Goal: Task Accomplishment & Management: Use online tool/utility

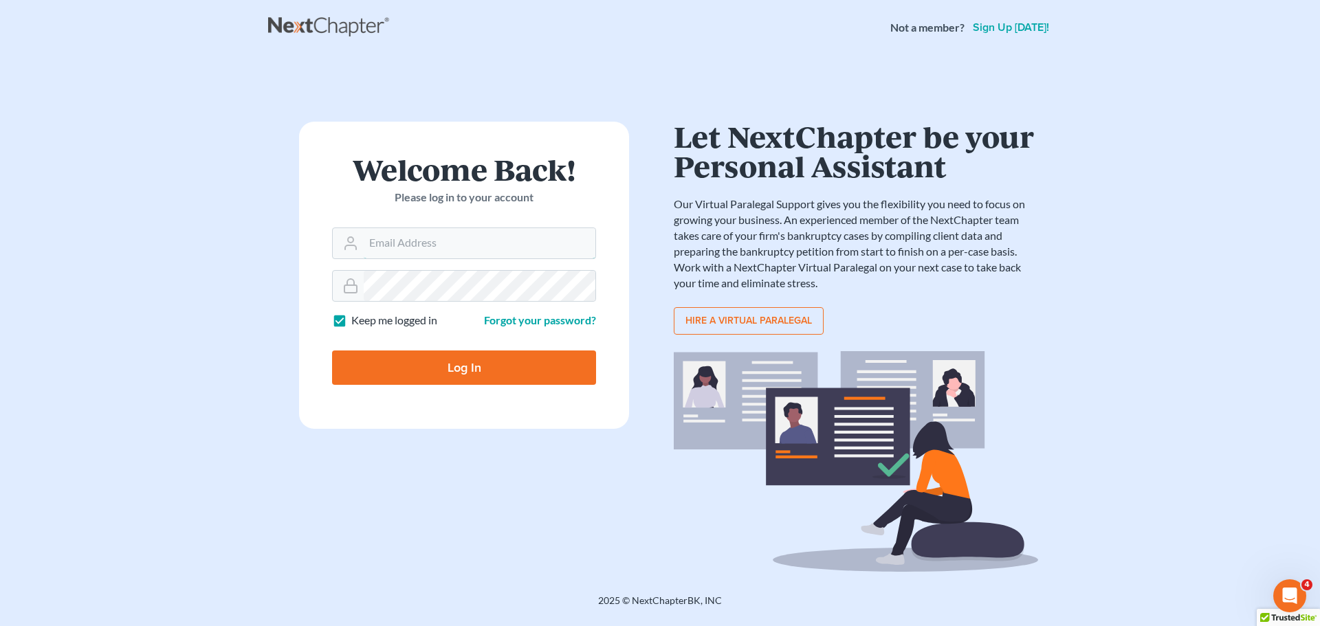
type input "alan@bulielaw.com"
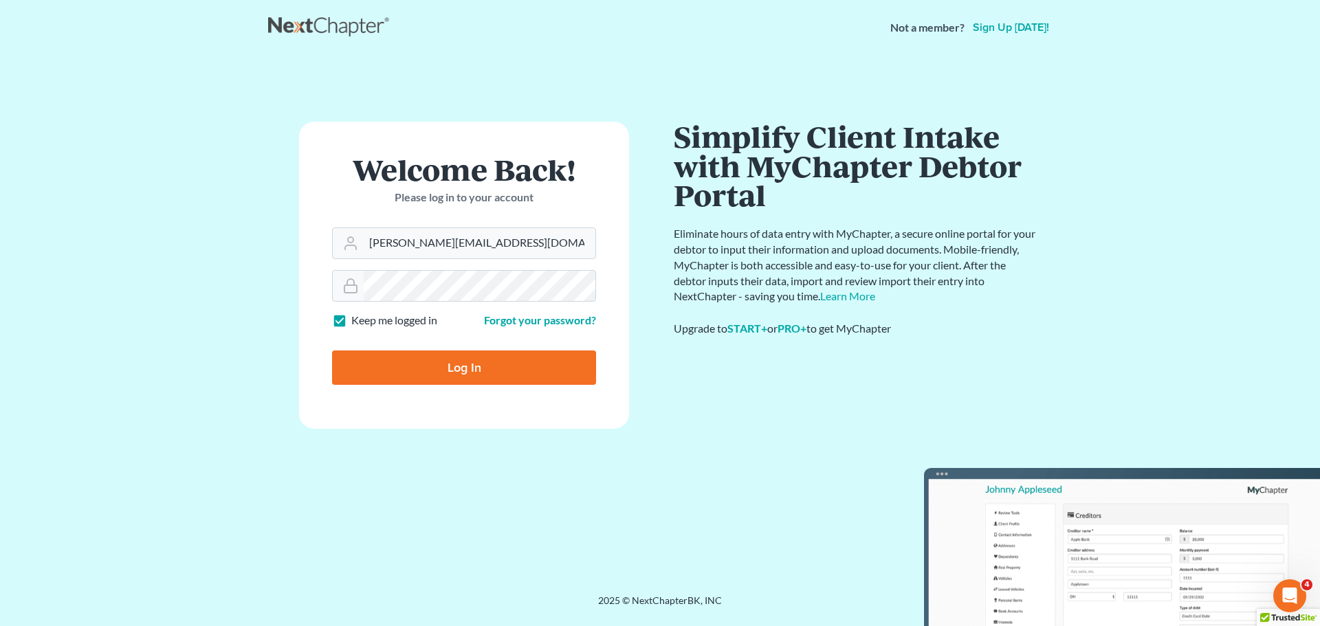
drag, startPoint x: 468, startPoint y: 372, endPoint x: 426, endPoint y: 473, distance: 109.7
click at [417, 484] on div "Welcome Back! Please log in to your account Email Address alan@bulielaw.com Pas…" at bounding box center [464, 325] width 392 height 406
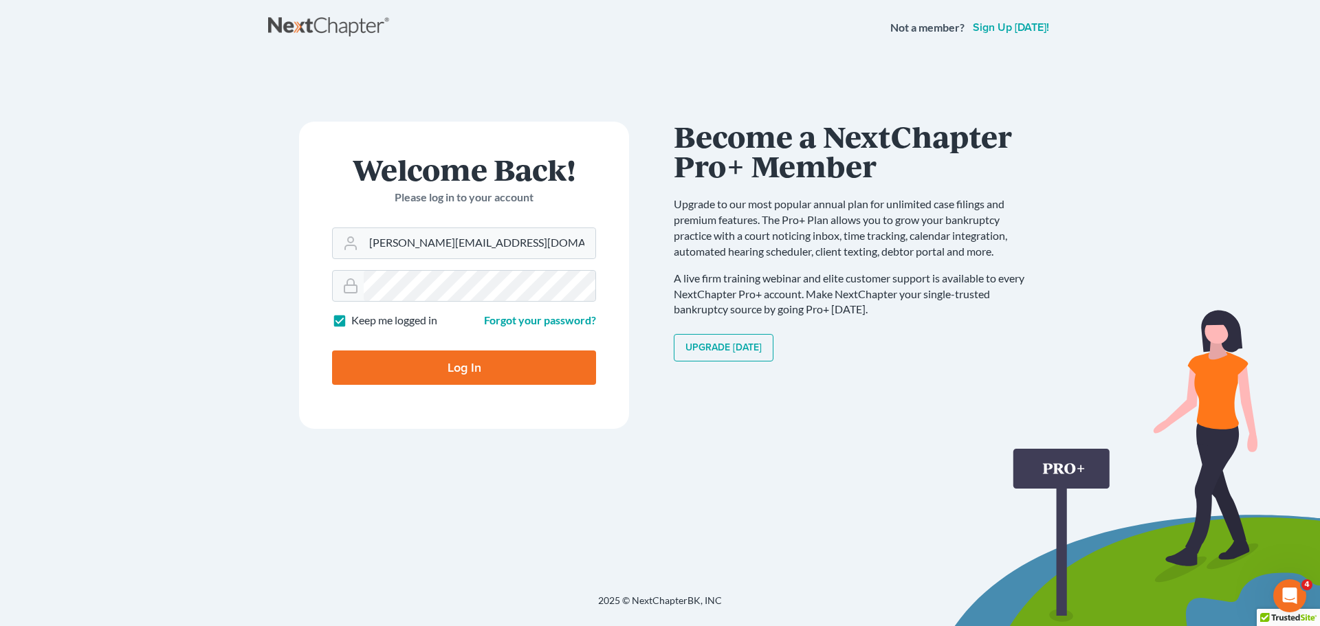
click at [463, 369] on input "Log In" at bounding box center [464, 368] width 264 height 34
type input "Thinking..."
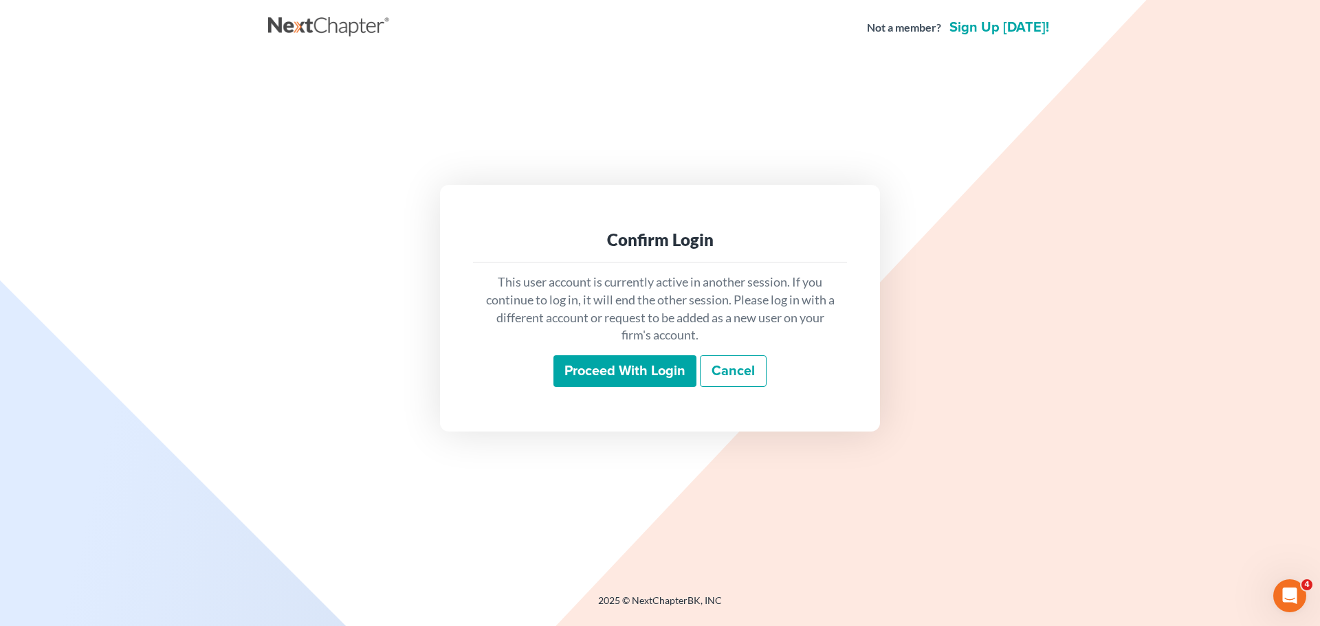
click at [633, 377] on input "Proceed with login" at bounding box center [625, 372] width 143 height 32
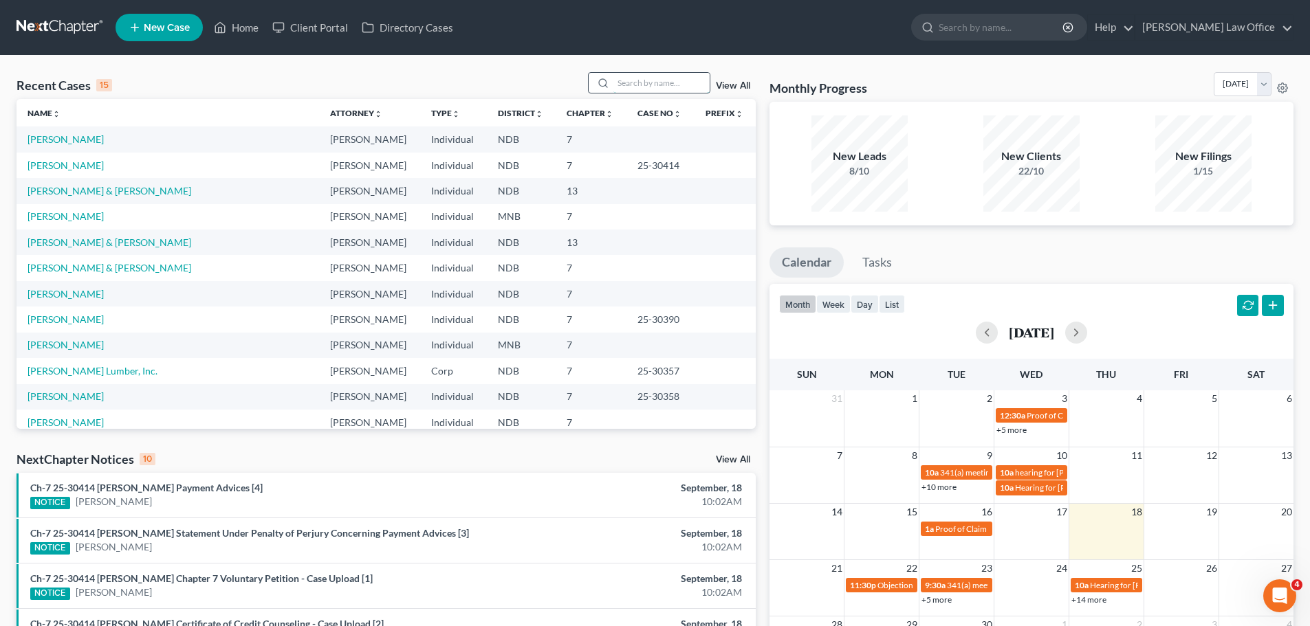
click at [658, 86] on input "search" at bounding box center [661, 83] width 96 height 20
type input "[PERSON_NAME]"
